Goal: Task Accomplishment & Management: Use online tool/utility

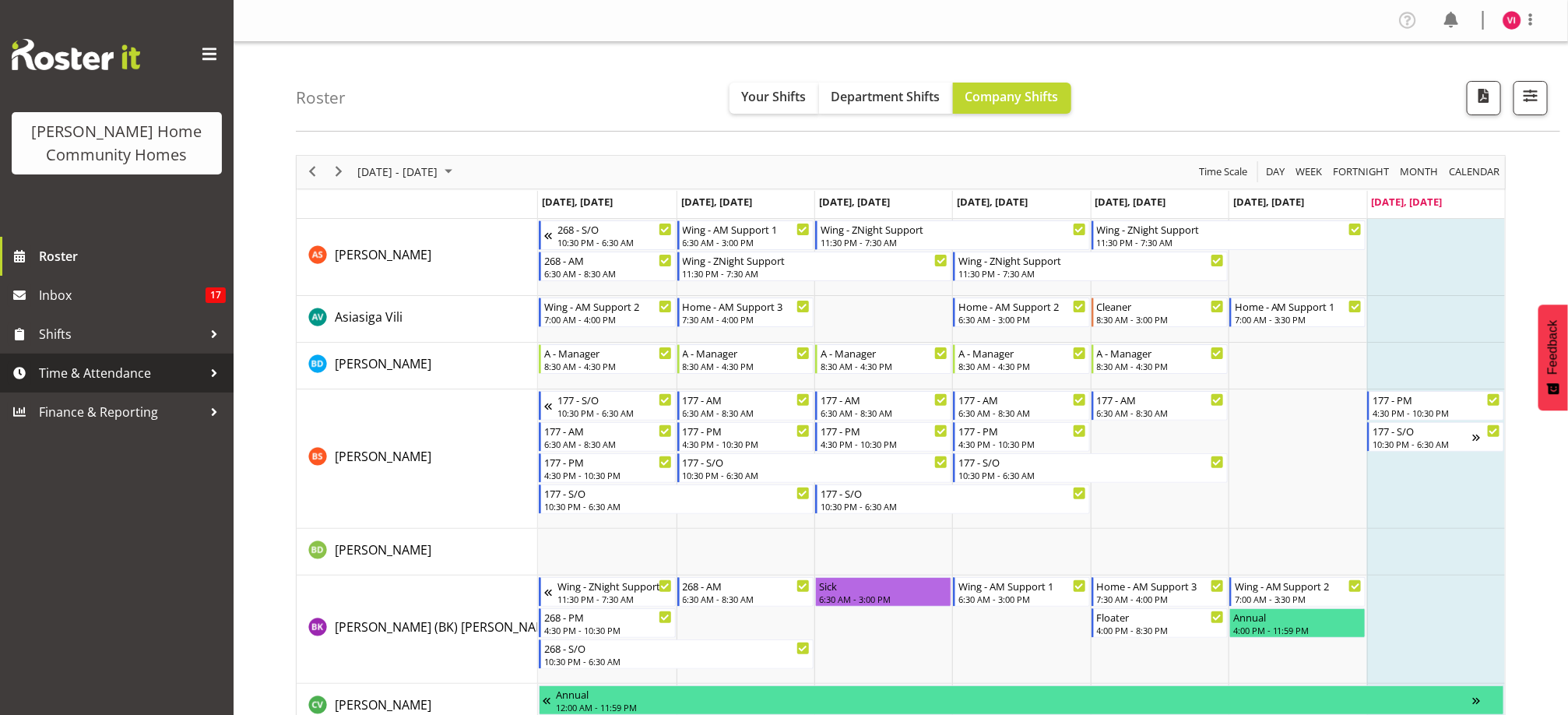
click at [161, 364] on span "Time & Attendance" at bounding box center [121, 372] width 164 height 23
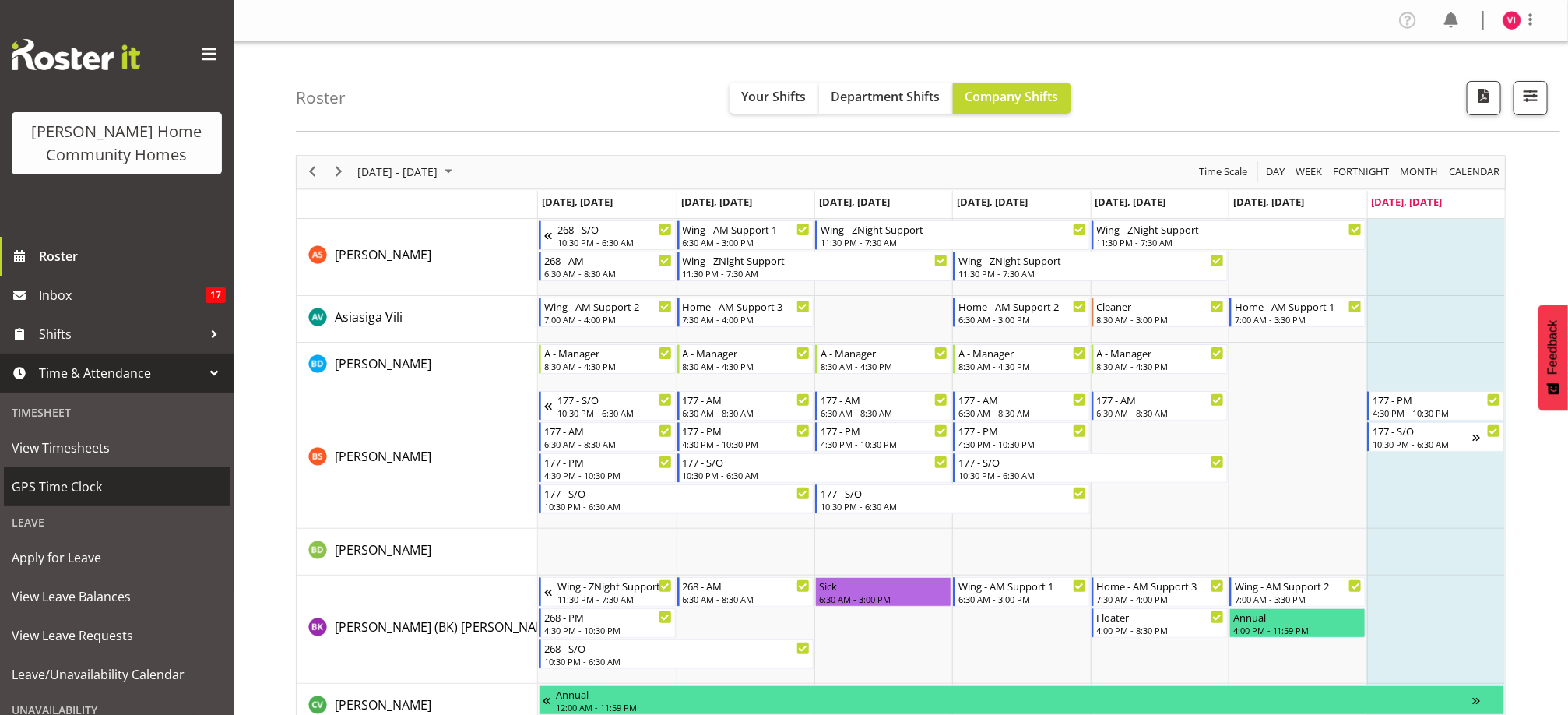
click at [80, 472] on link "GPS Time Clock" at bounding box center [117, 486] width 226 height 39
click at [146, 495] on span "GPS Time Clock" at bounding box center [117, 486] width 211 height 23
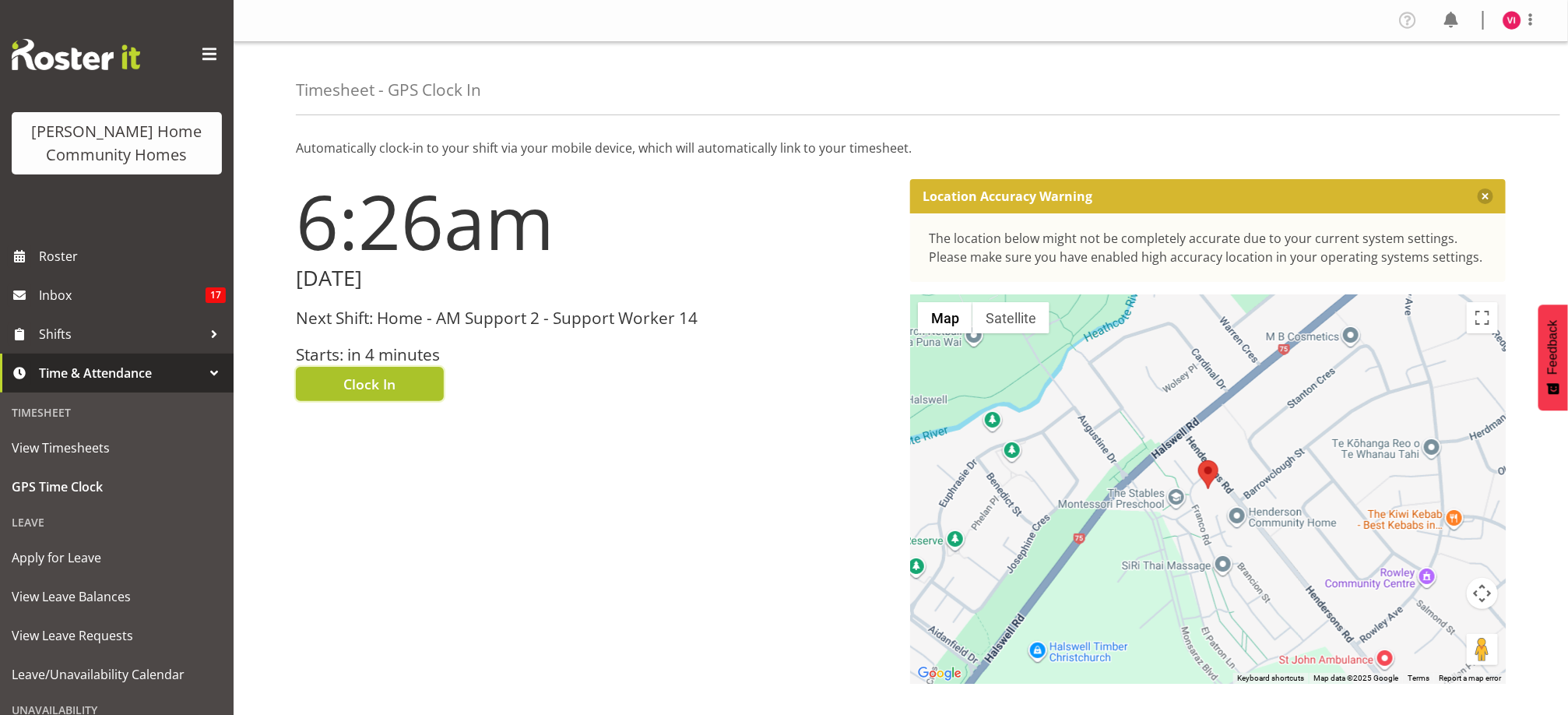
click at [369, 378] on span "Clock In" at bounding box center [370, 383] width 52 height 20
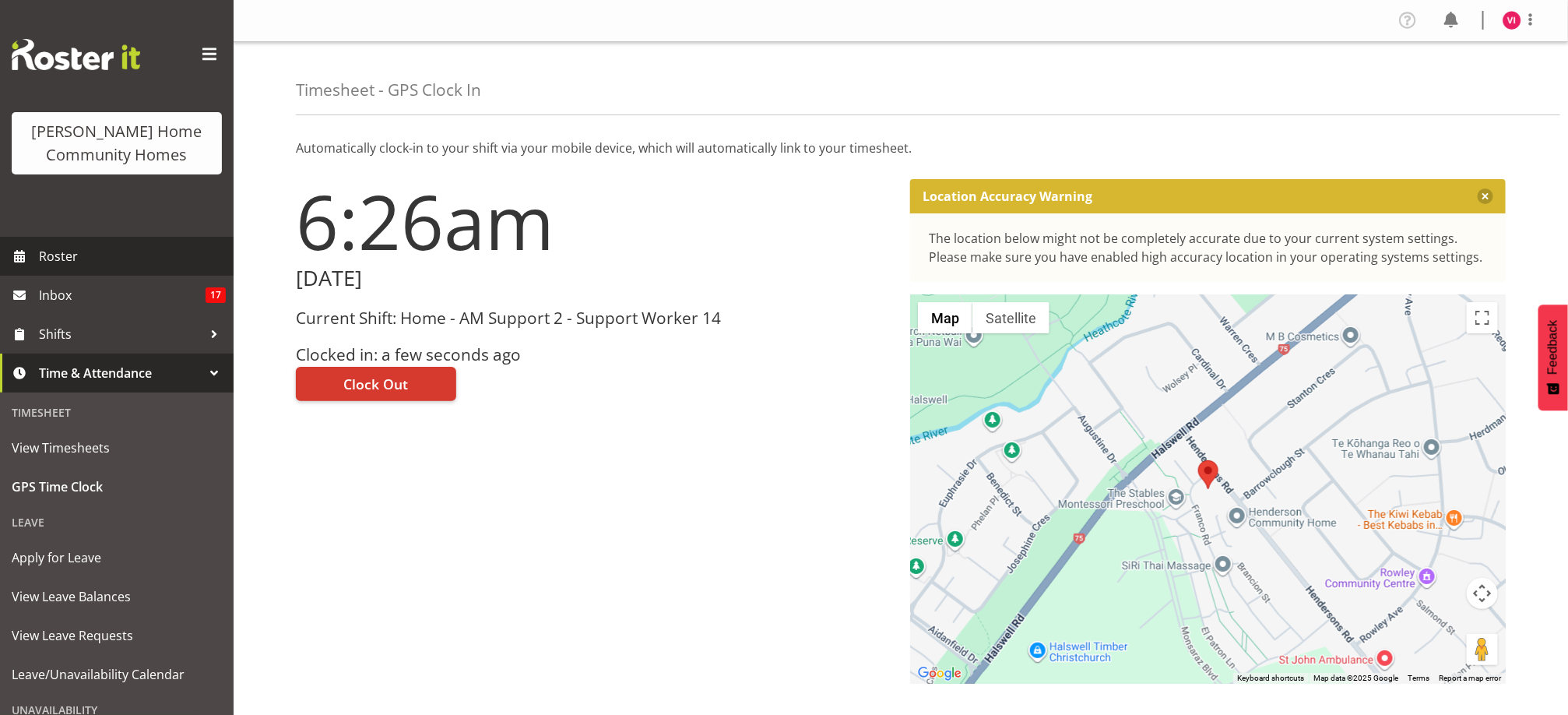
click at [101, 268] on span "Roster" at bounding box center [132, 256] width 187 height 23
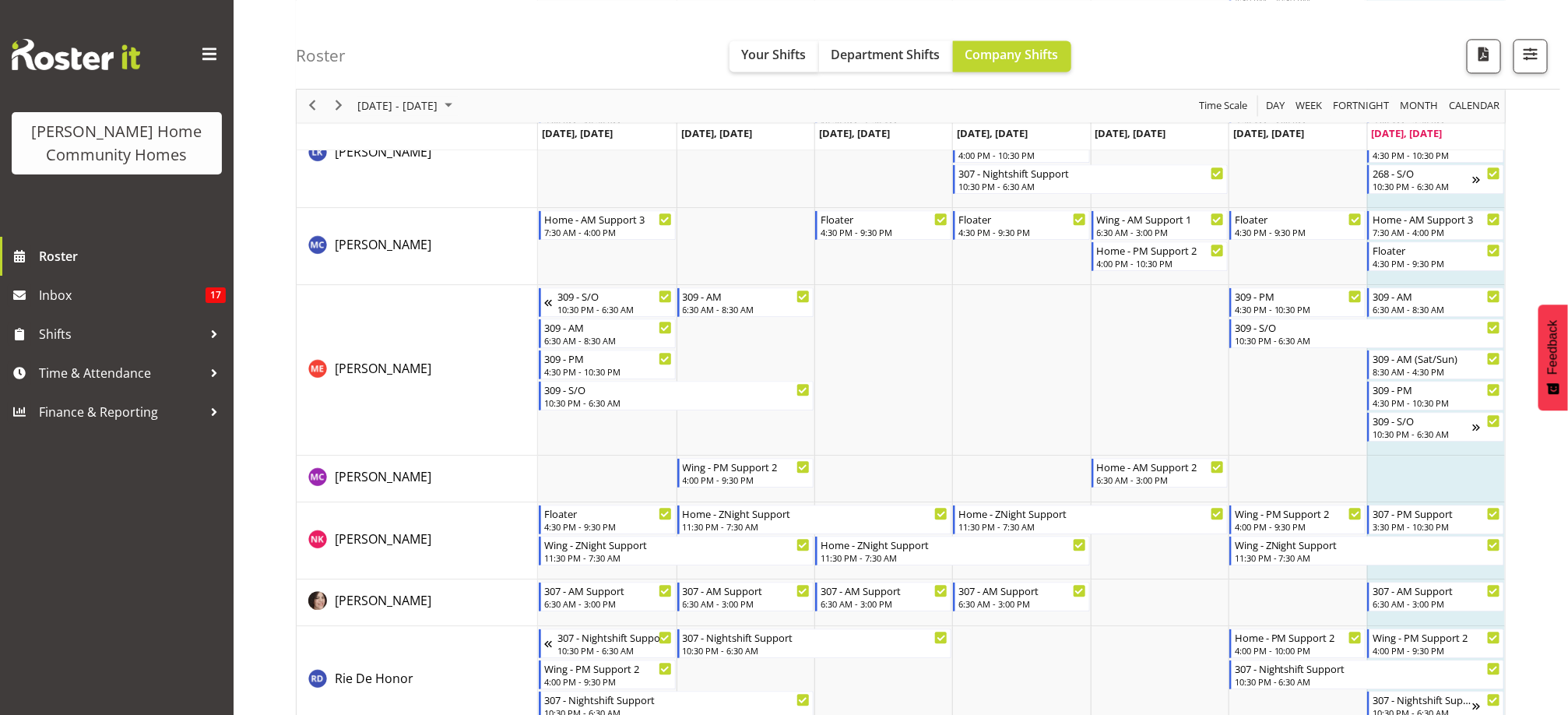
scroll to position [2091, 0]
